Goal: Check status: Check status

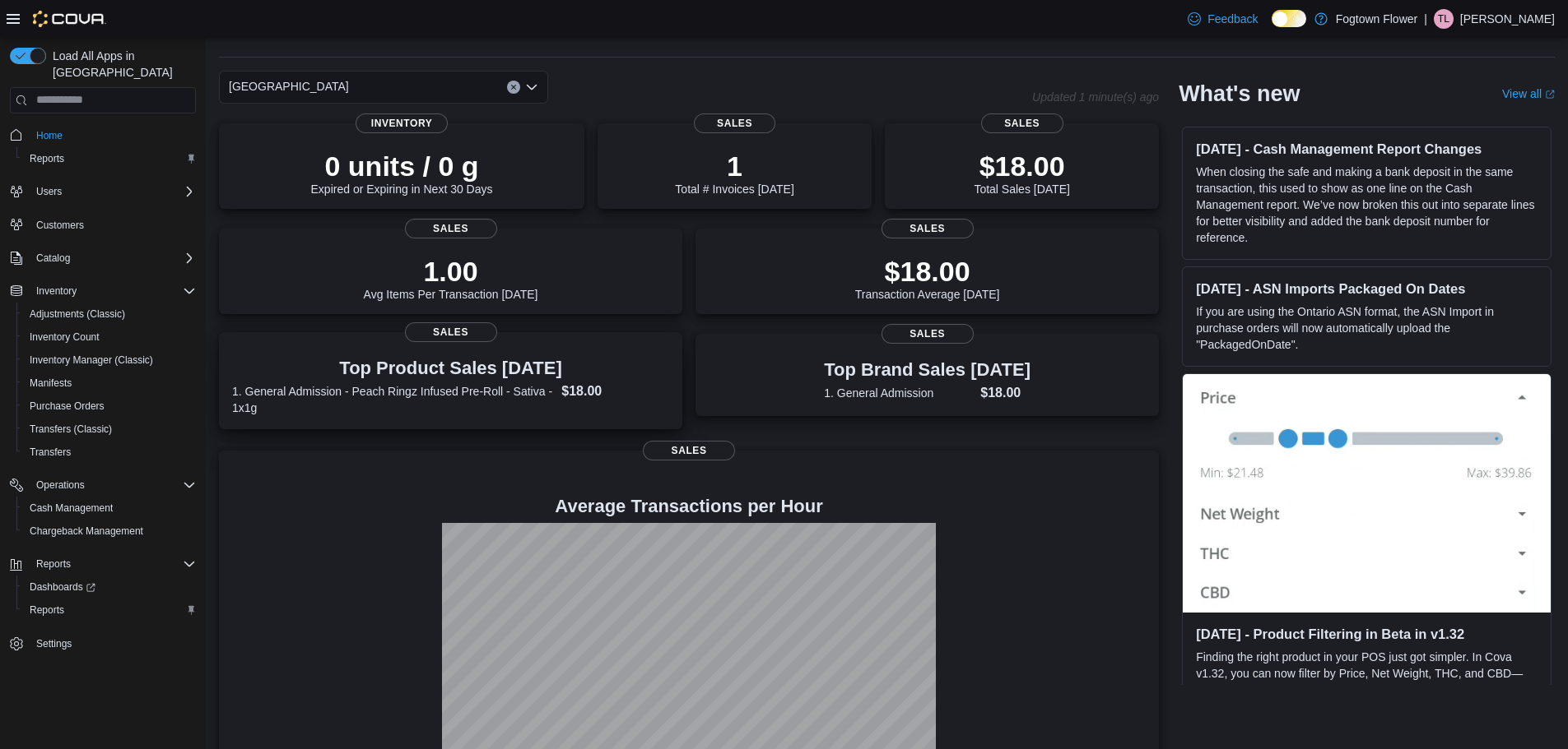
scroll to position [94, 0]
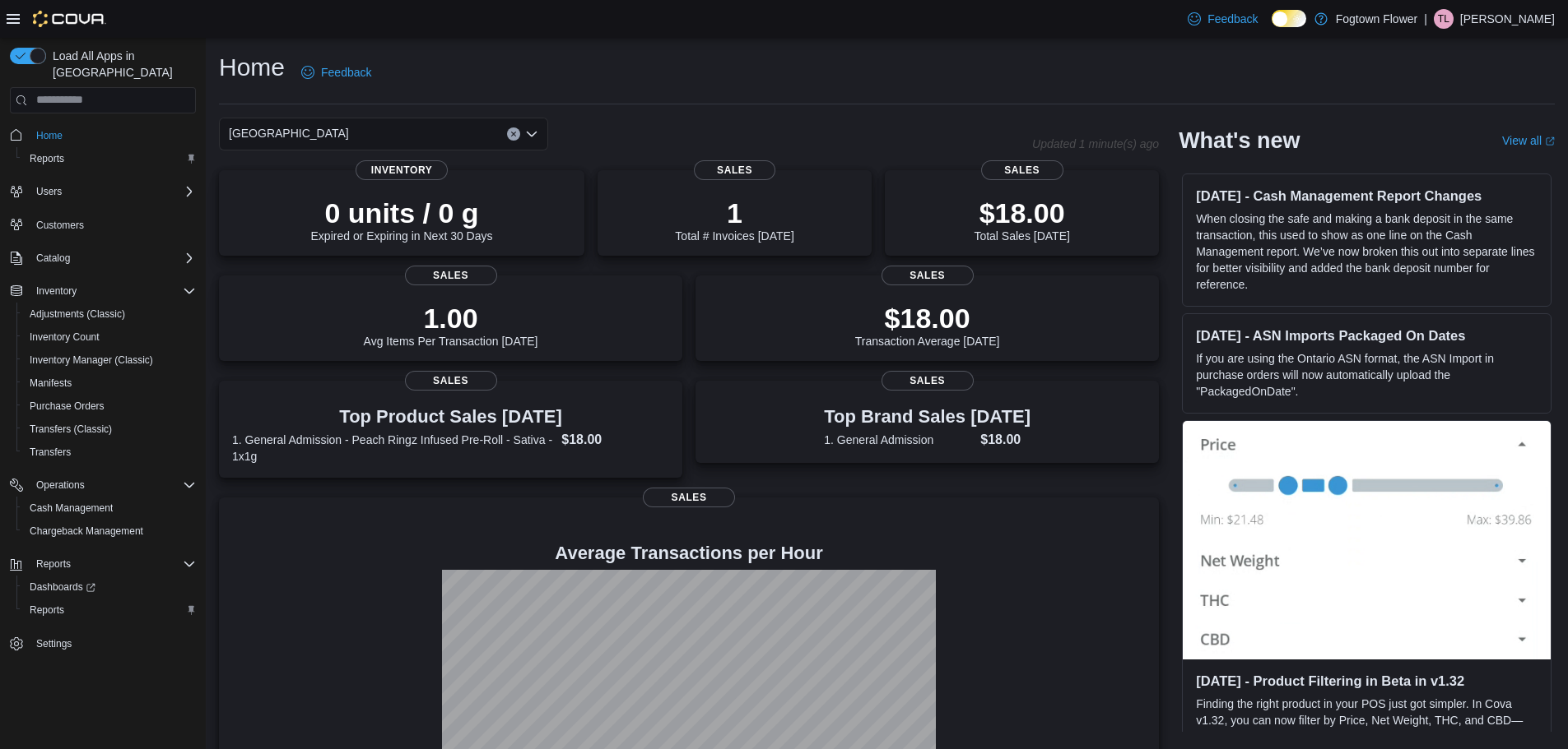
click at [452, 137] on div "Mount Pleasant" at bounding box center [383, 134] width 330 height 33
click at [310, 127] on div "Mount Pleasant Combo box. Selected. Mount Pleasant. Press Backspace to delete M…" at bounding box center [383, 134] width 330 height 33
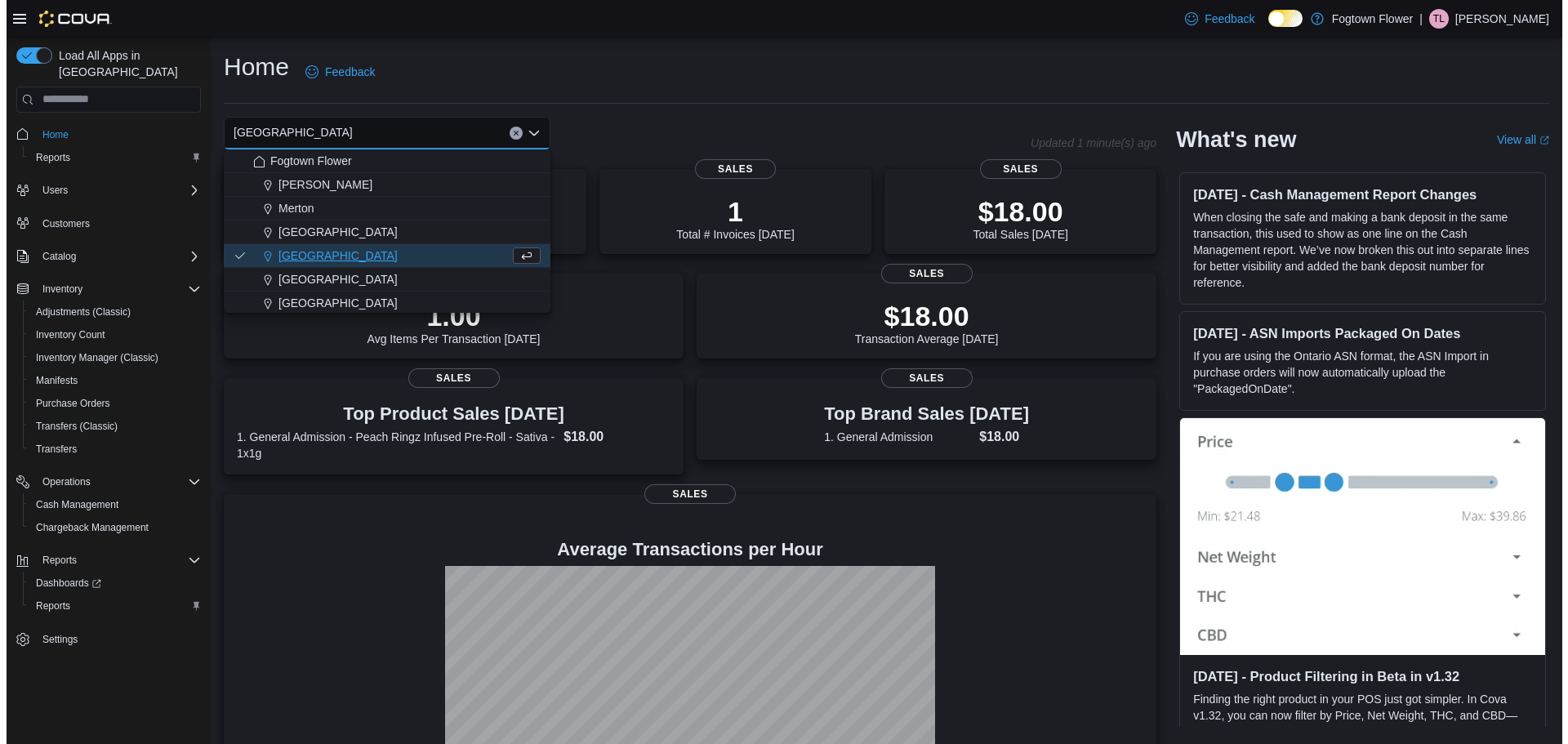
scroll to position [26, 0]
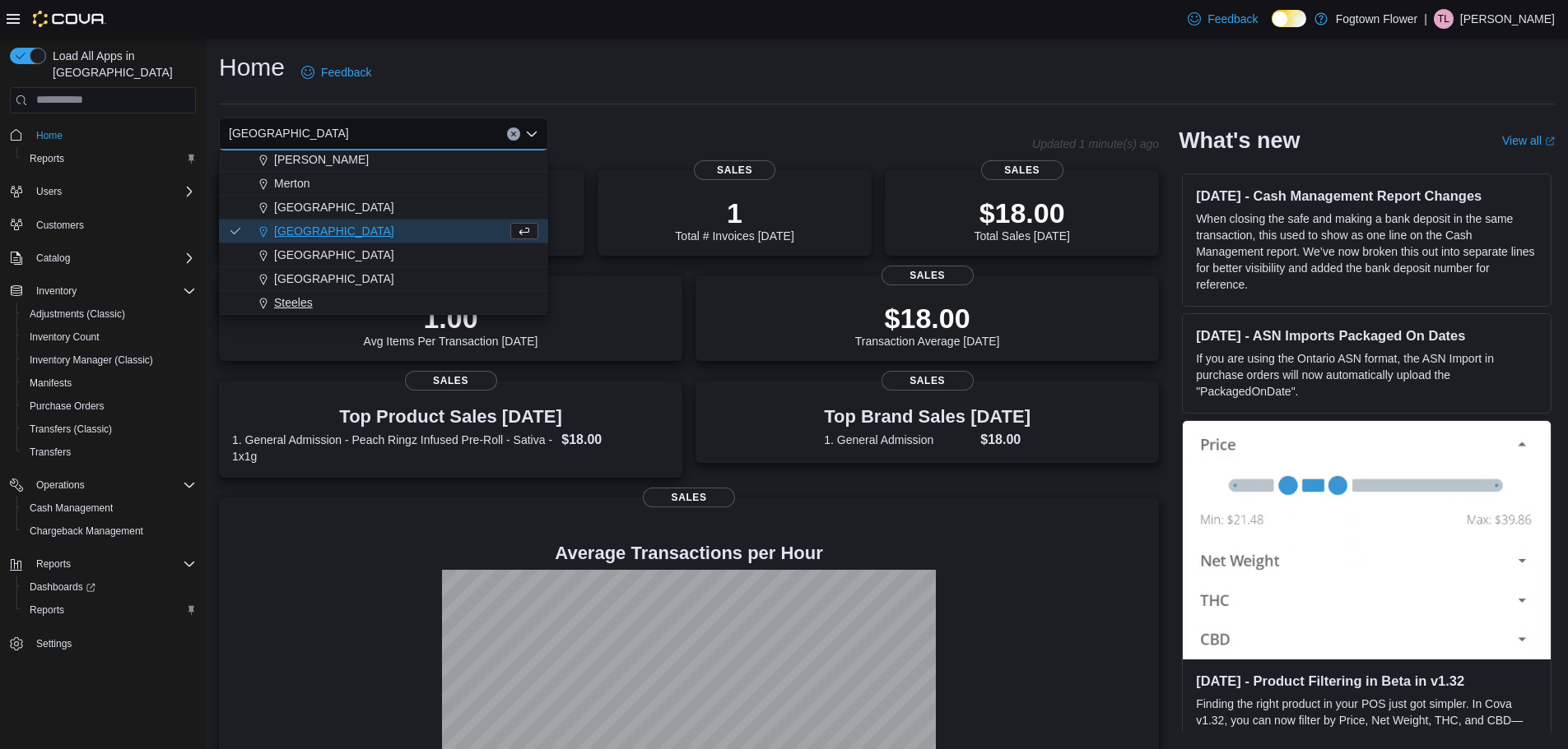
click at [313, 296] on div "Steeles" at bounding box center [394, 303] width 290 height 16
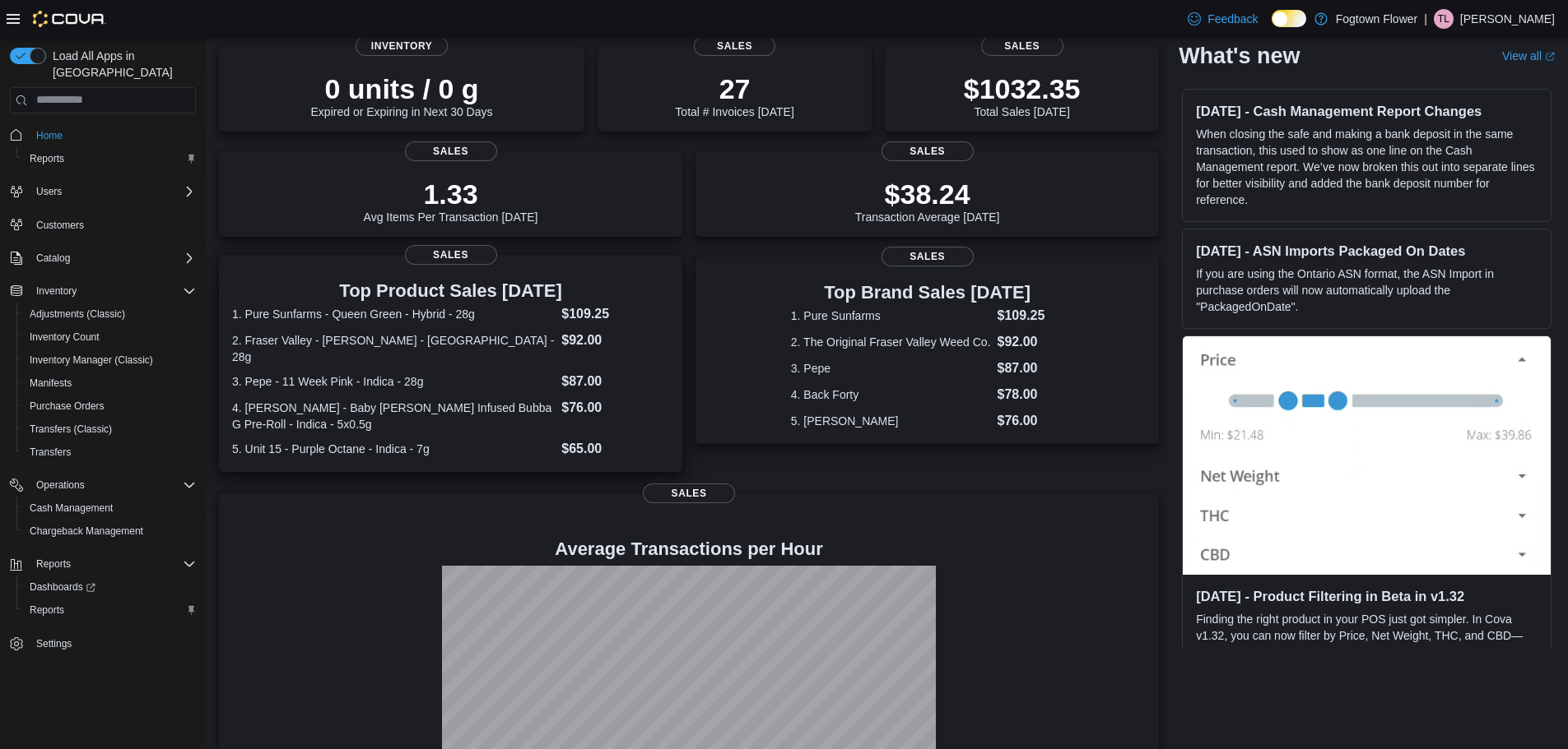
scroll to position [199, 0]
